Goal: Task Accomplishment & Management: Manage account settings

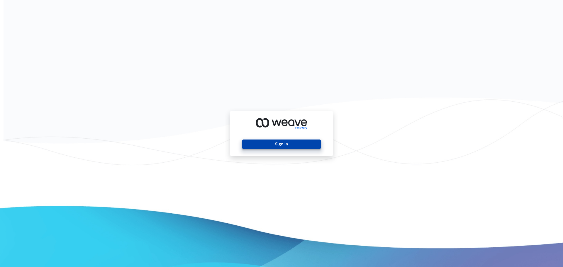
click at [262, 140] on button "Sign In" at bounding box center [281, 143] width 78 height 9
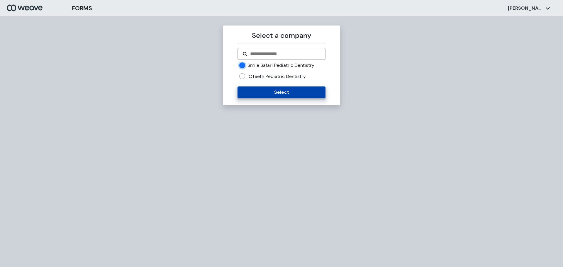
click at [292, 92] on button "Select" at bounding box center [281, 92] width 88 height 12
